Goal: Navigation & Orientation: Find specific page/section

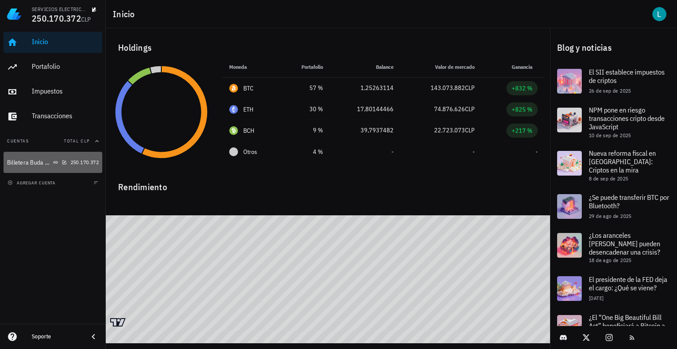
click at [30, 162] on div "Billetera Buda Serv Elec del Norte Ltda" at bounding box center [29, 162] width 44 height 7
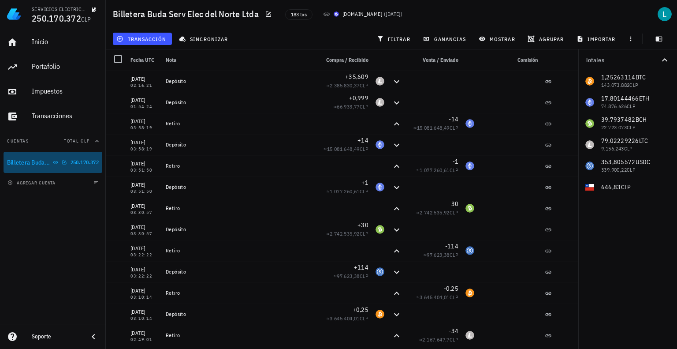
click at [30, 162] on div "Billetera Buda Serv Elec del Norte Ltda" at bounding box center [29, 162] width 44 height 7
click at [34, 162] on div "Billetera Buda Serv Elec del Norte Ltda" at bounding box center [29, 162] width 44 height 7
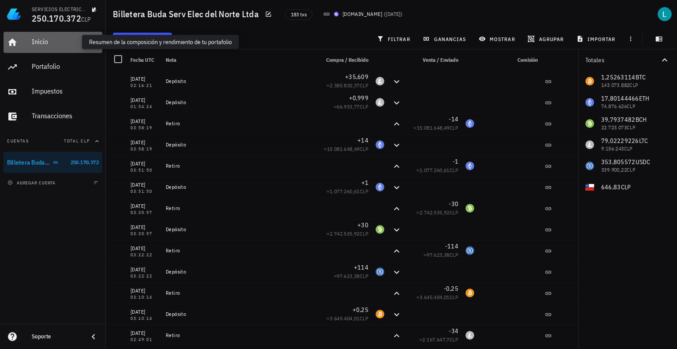
click at [37, 42] on div "Inicio" at bounding box center [65, 41] width 67 height 8
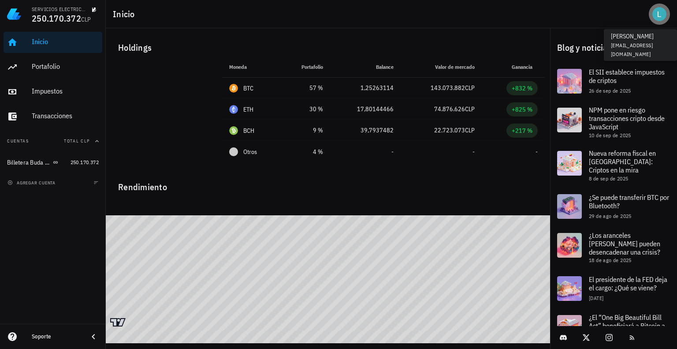
click at [662, 17] on div "avatar" at bounding box center [660, 14] width 14 height 14
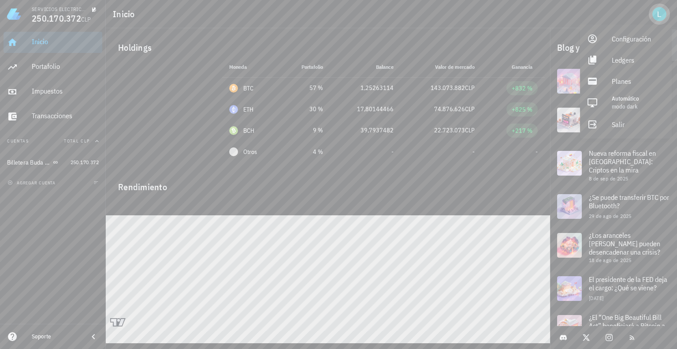
click at [662, 17] on div "avatar" at bounding box center [660, 14] width 14 height 14
click at [620, 40] on div "Configuración" at bounding box center [638, 39] width 53 height 18
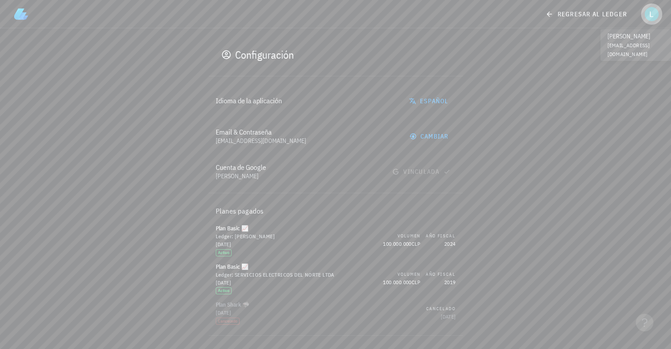
click at [650, 12] on div "avatar" at bounding box center [651, 14] width 14 height 14
click at [650, 18] on div "avatar" at bounding box center [651, 14] width 14 height 14
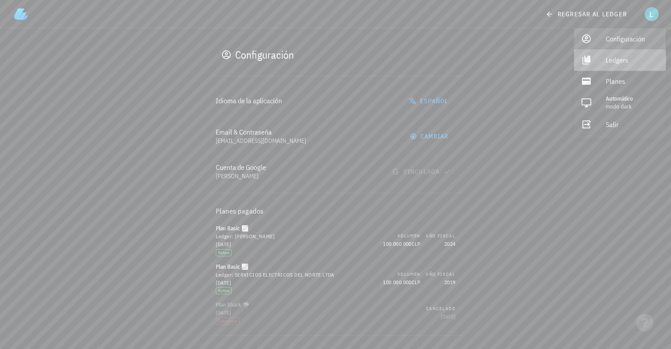
click at [623, 60] on div "Ledgers" at bounding box center [632, 60] width 53 height 18
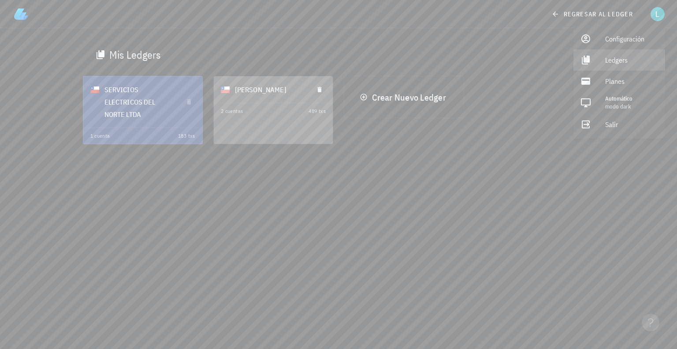
click at [268, 102] on div "LUIS PARDO VALDIVIA" at bounding box center [273, 89] width 119 height 26
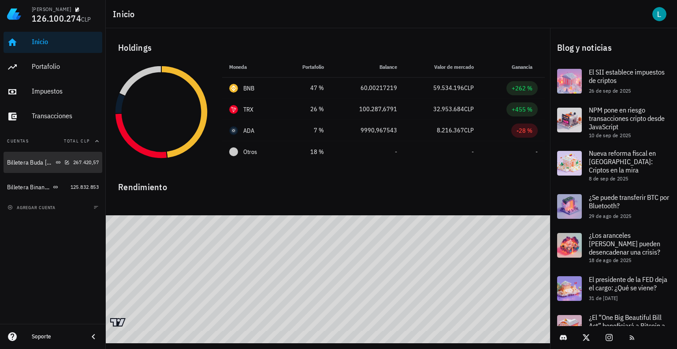
click at [26, 161] on div "Billetera Buda Luis Pardo Valdivia" at bounding box center [30, 162] width 47 height 7
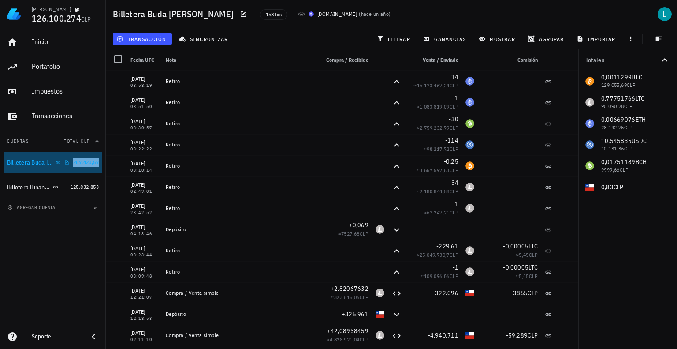
click at [74, 162] on span "267.420,57" at bounding box center [86, 162] width 26 height 7
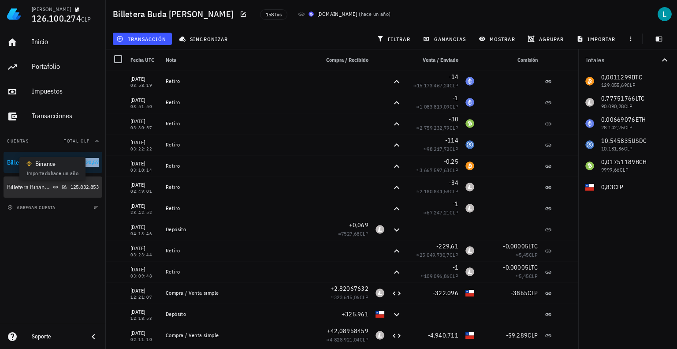
click at [54, 185] on icon at bounding box center [55, 186] width 5 height 5
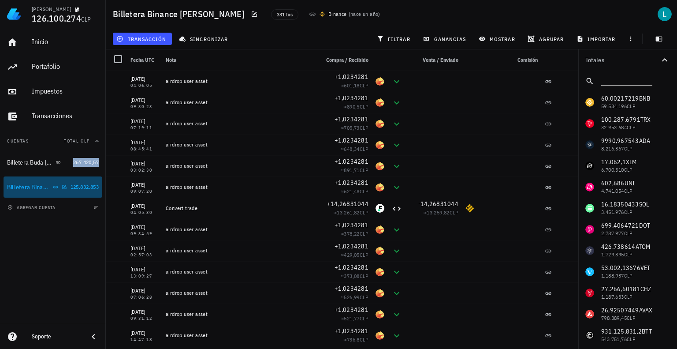
click at [45, 184] on div "Billetera Binance Luis Pardo Valdivia" at bounding box center [29, 186] width 44 height 7
click at [77, 187] on span "125.832.853" at bounding box center [85, 186] width 28 height 7
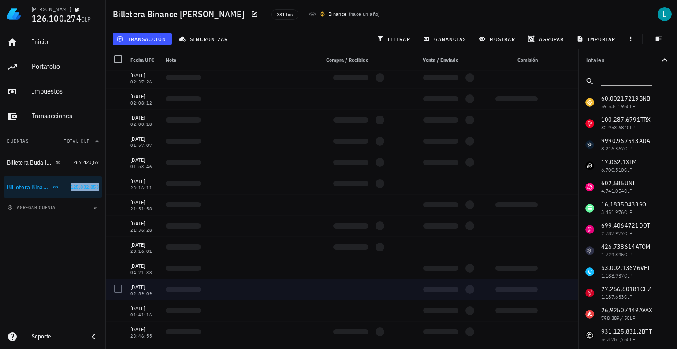
scroll to position [1808, 0]
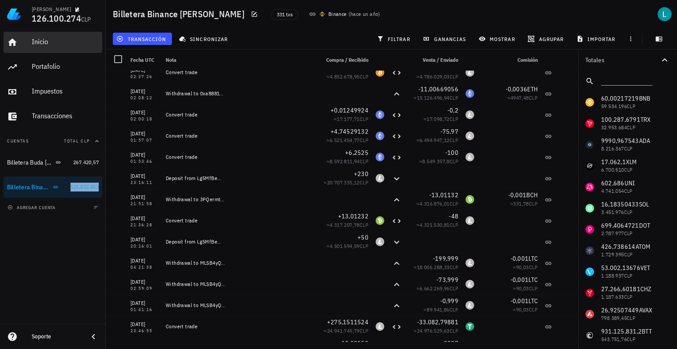
click at [38, 42] on div "Inicio" at bounding box center [65, 41] width 67 height 8
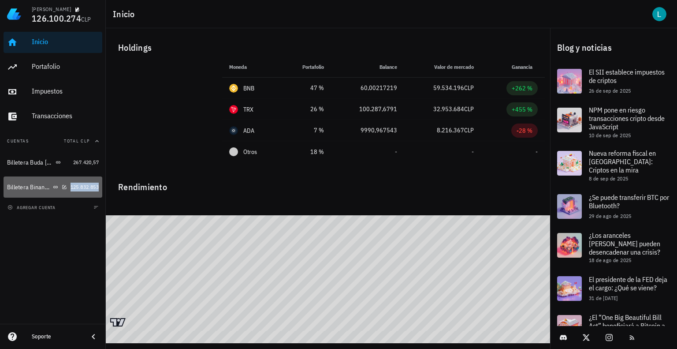
click at [24, 190] on div "Billetera Binance Luis Pardo Valdivia" at bounding box center [29, 186] width 44 height 7
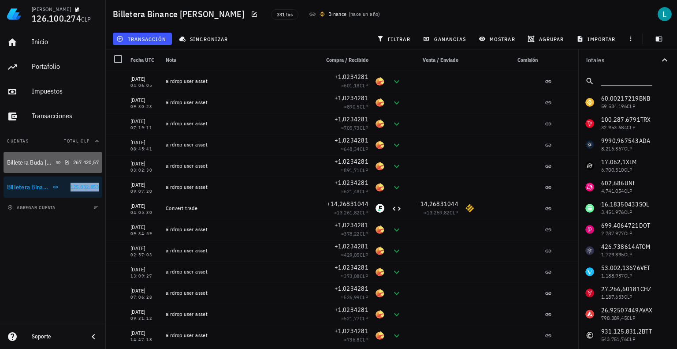
click at [34, 165] on div "Billetera Buda Luis Pardo Valdivia" at bounding box center [30, 162] width 47 height 7
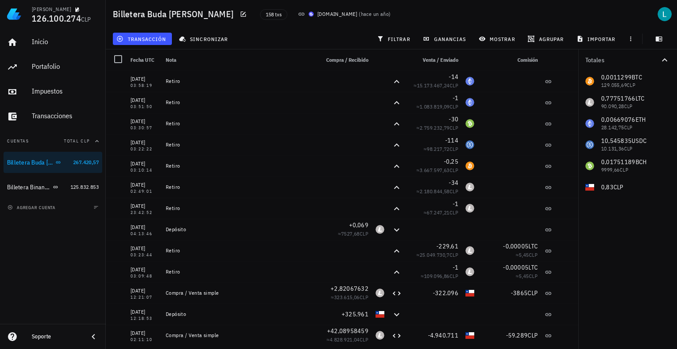
click at [27, 16] on div "LUIS PARDO VALDIVIA 126.100.274 CLP" at bounding box center [53, 14] width 106 height 28
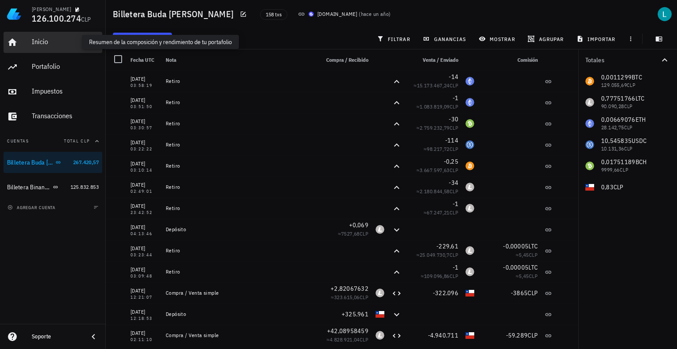
click at [47, 42] on div "Inicio" at bounding box center [65, 41] width 67 height 8
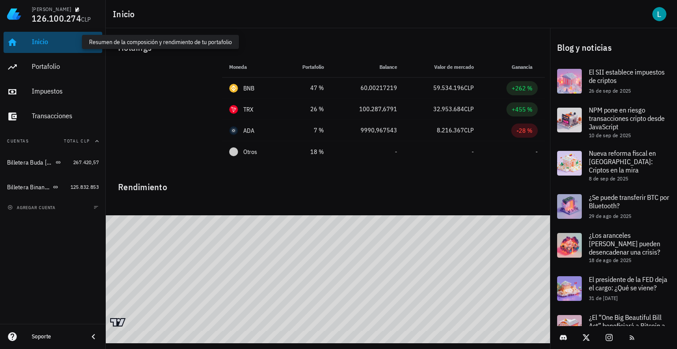
click at [37, 42] on div "Inicio" at bounding box center [65, 41] width 67 height 8
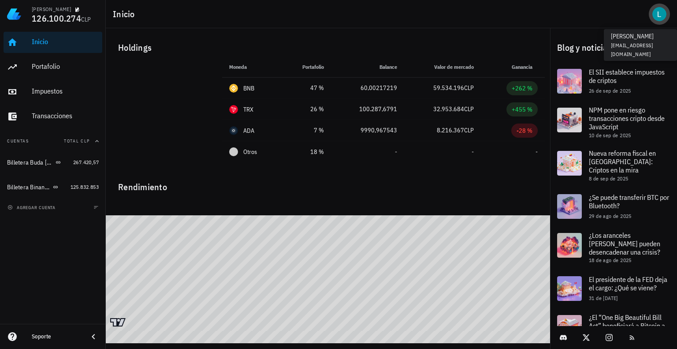
click at [658, 15] on div "avatar" at bounding box center [660, 14] width 14 height 14
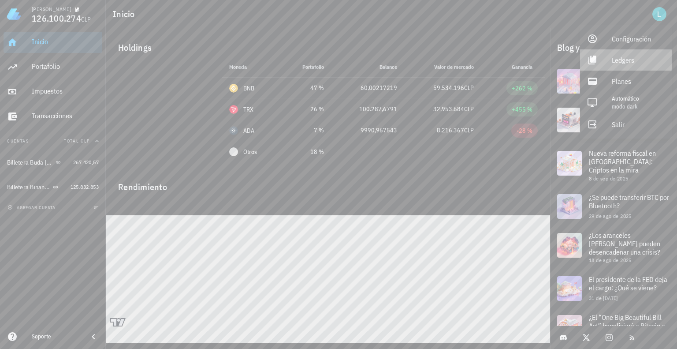
click at [626, 60] on div "Ledgers" at bounding box center [638, 60] width 53 height 18
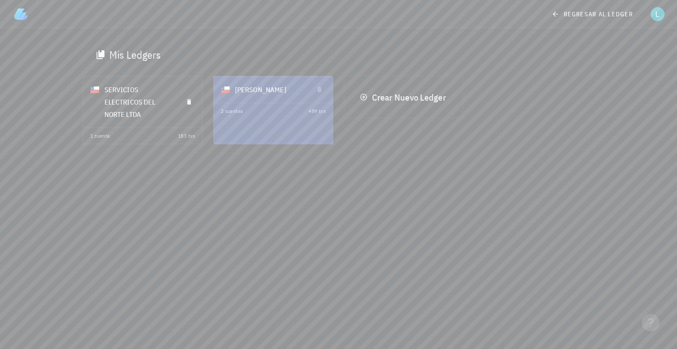
click at [133, 113] on div "SERVICIOS ELECTRICOS DEL NORTE LTDA" at bounding box center [140, 102] width 71 height 48
